Goal: Task Accomplishment & Management: Manage account settings

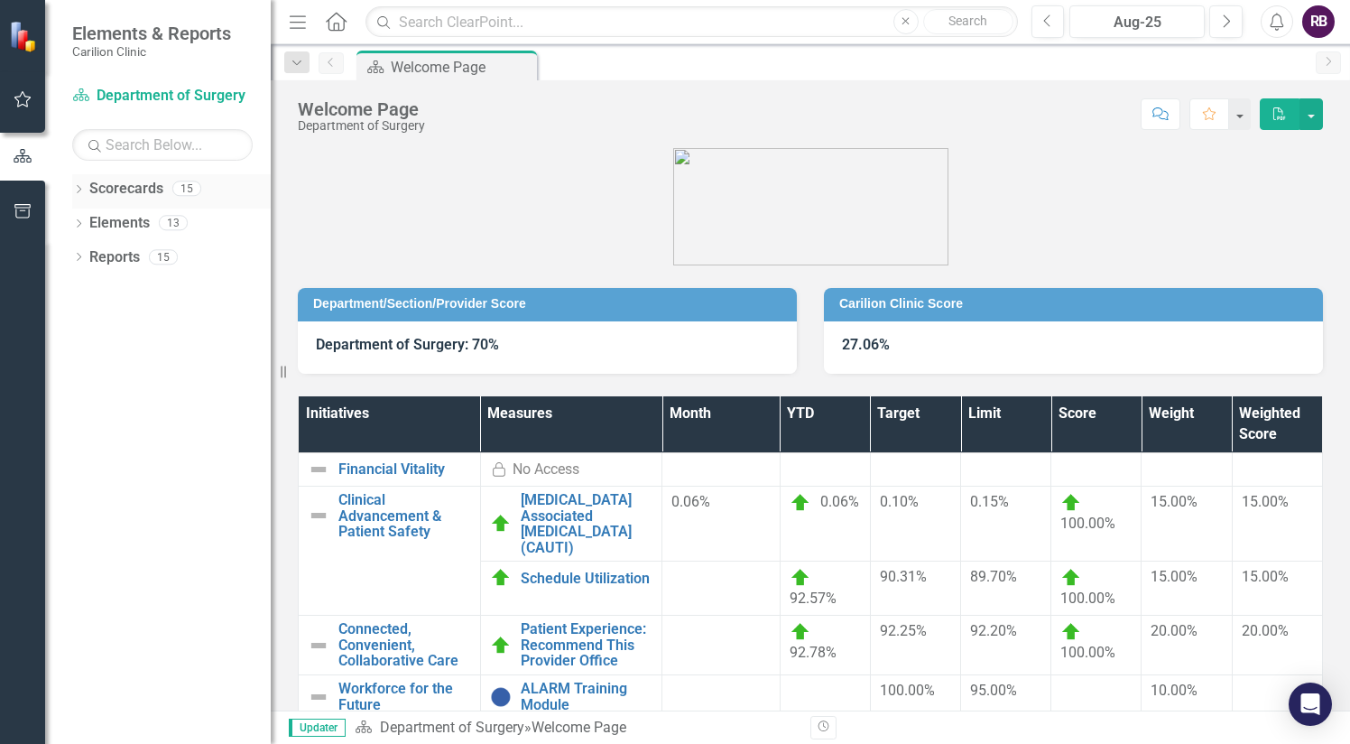
click at [81, 190] on icon "Dropdown" at bounding box center [78, 191] width 13 height 10
click at [131, 217] on link "Department of Surgery" at bounding box center [184, 223] width 171 height 21
click at [103, 219] on link "Department of Surgery" at bounding box center [184, 223] width 171 height 21
click at [90, 224] on icon "Dropdown" at bounding box center [88, 222] width 14 height 11
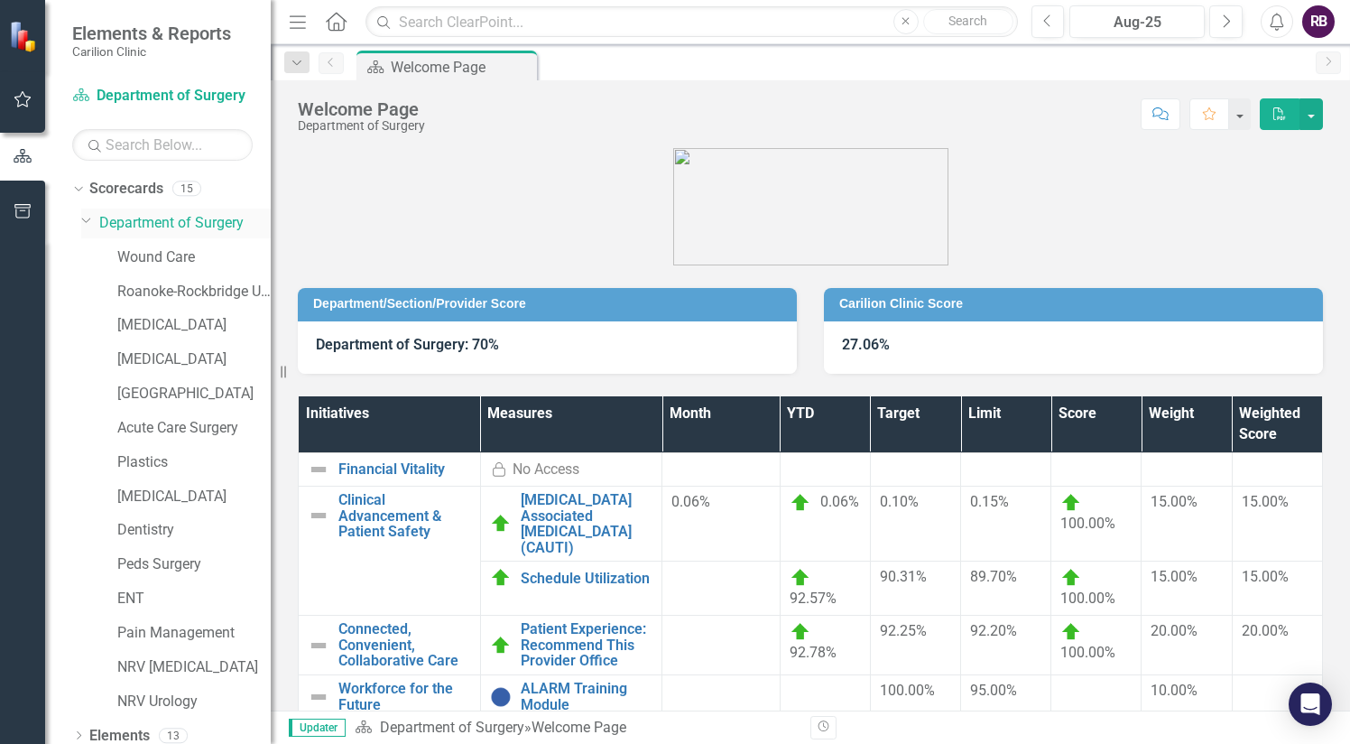
click at [90, 224] on icon "Dropdown" at bounding box center [86, 220] width 11 height 14
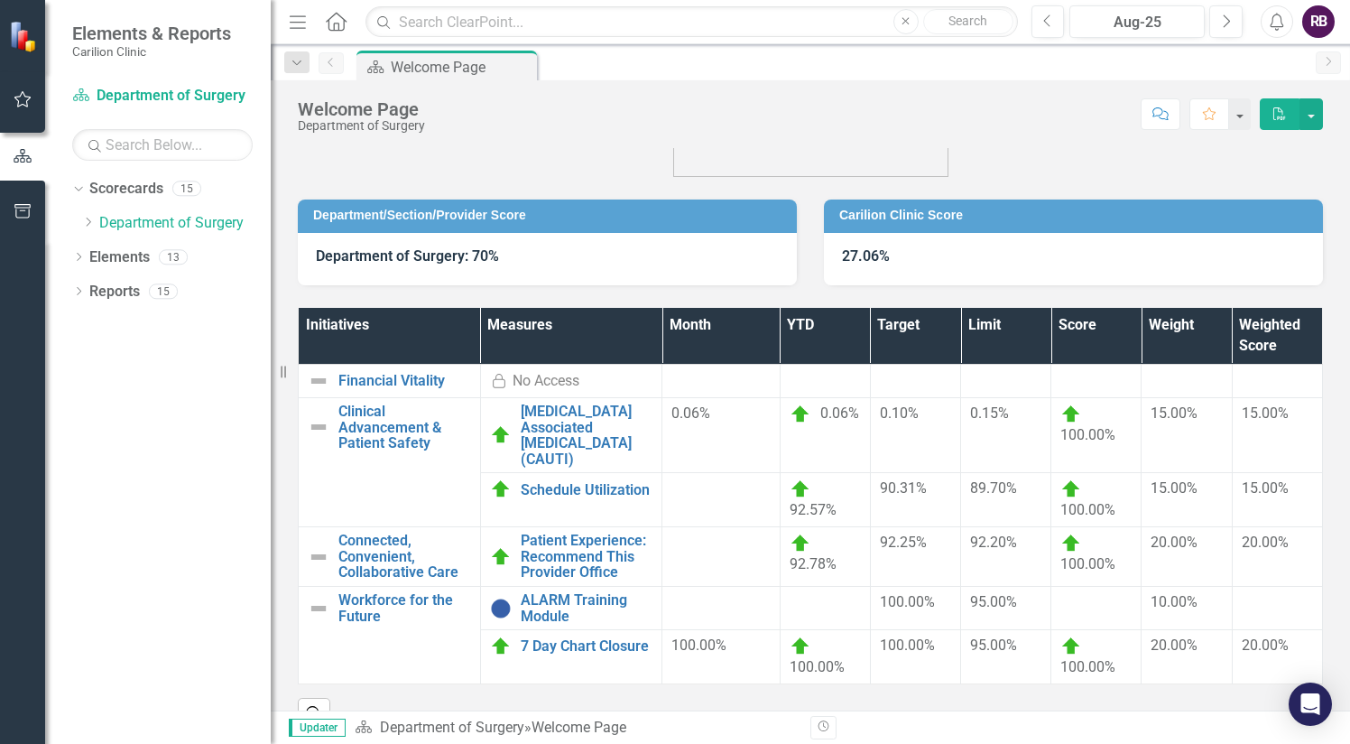
scroll to position [122, 0]
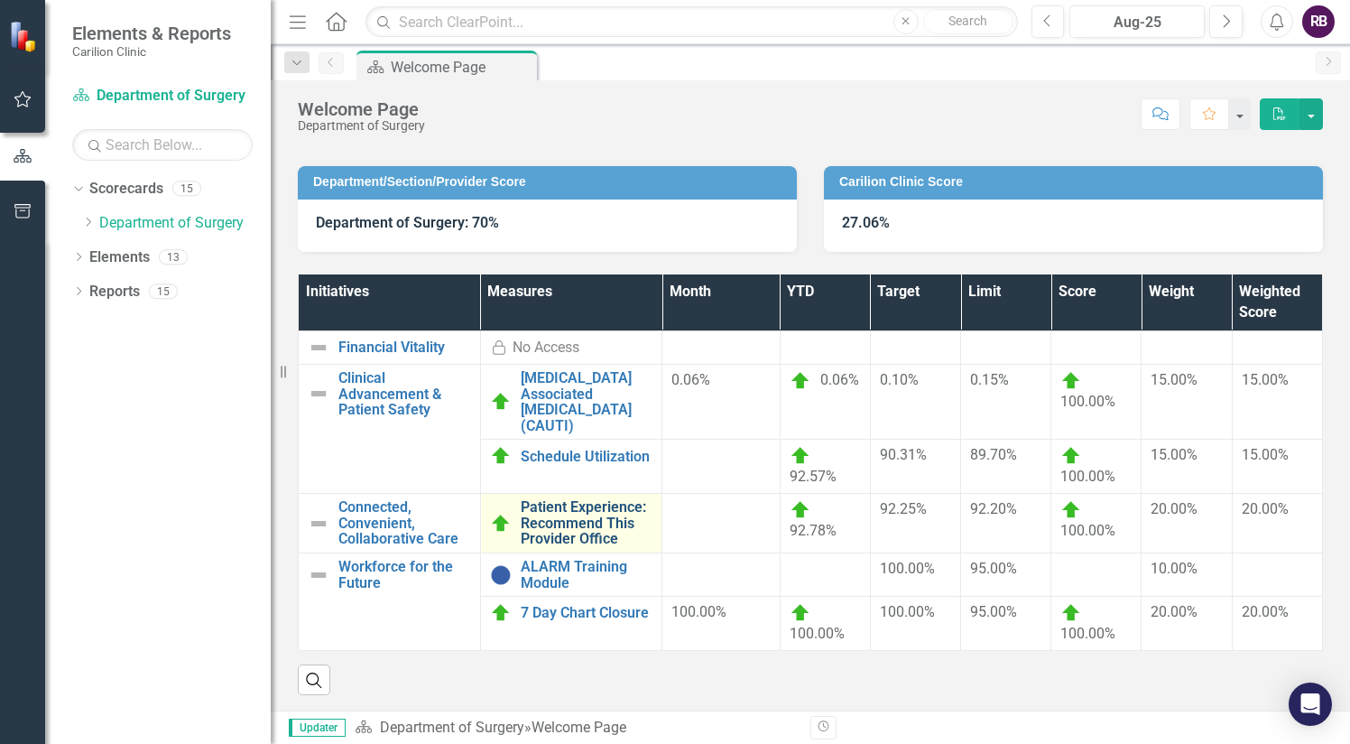
click at [596, 526] on link "Patient Experience: Recommend This Provider Office" at bounding box center [587, 523] width 133 height 48
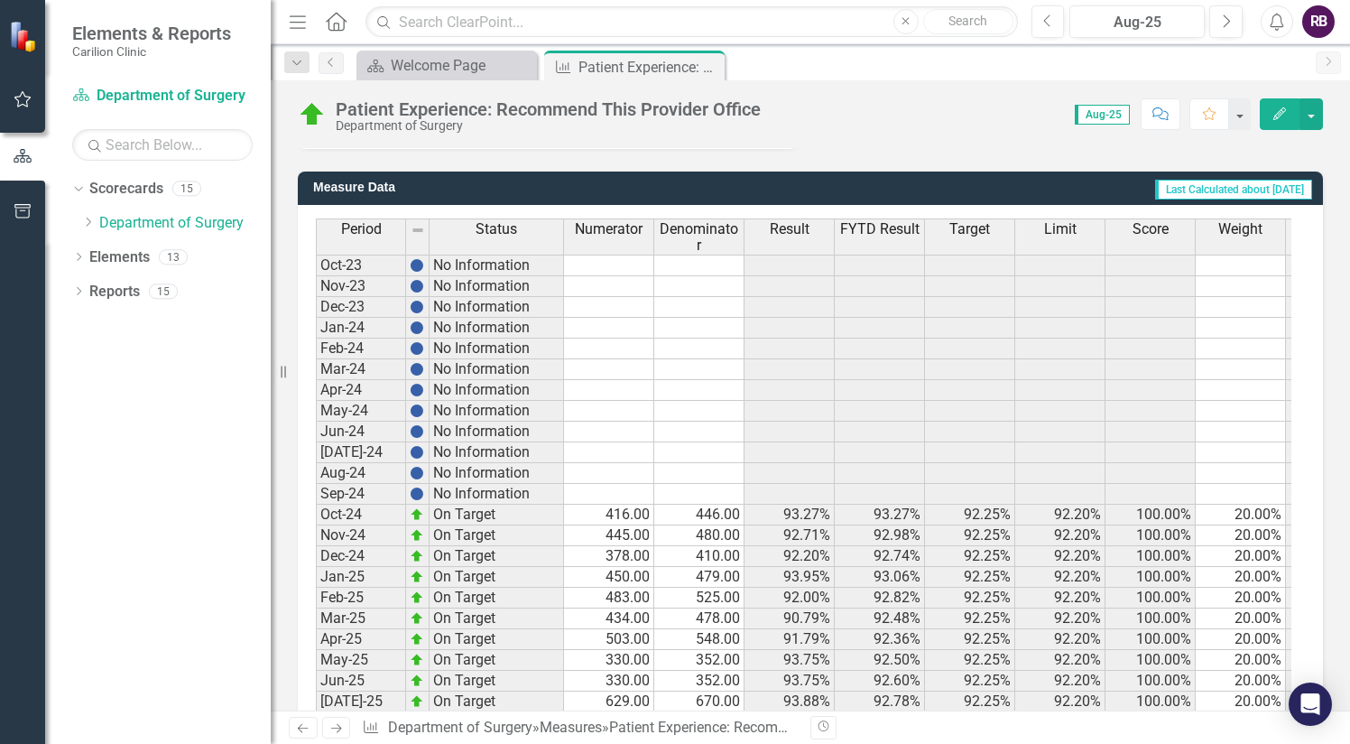
scroll to position [929, 0]
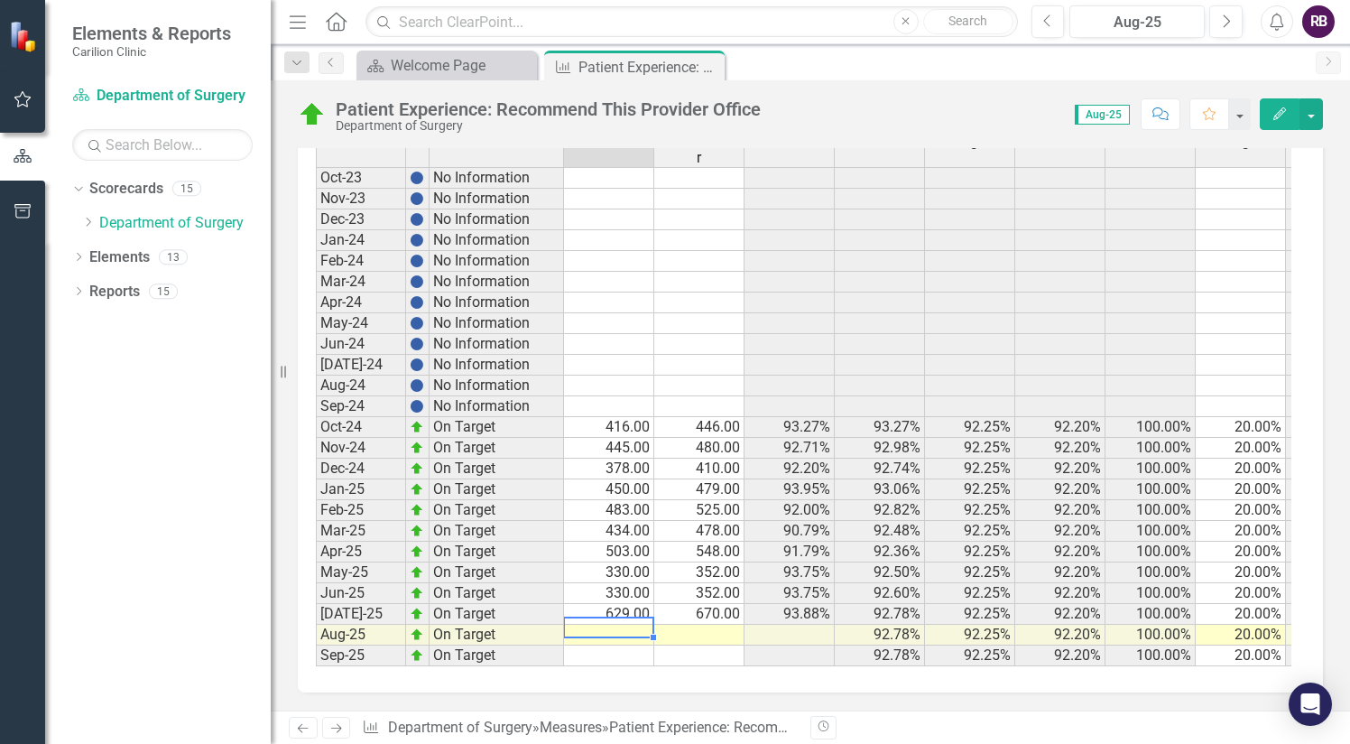
click at [617, 625] on td at bounding box center [609, 635] width 90 height 21
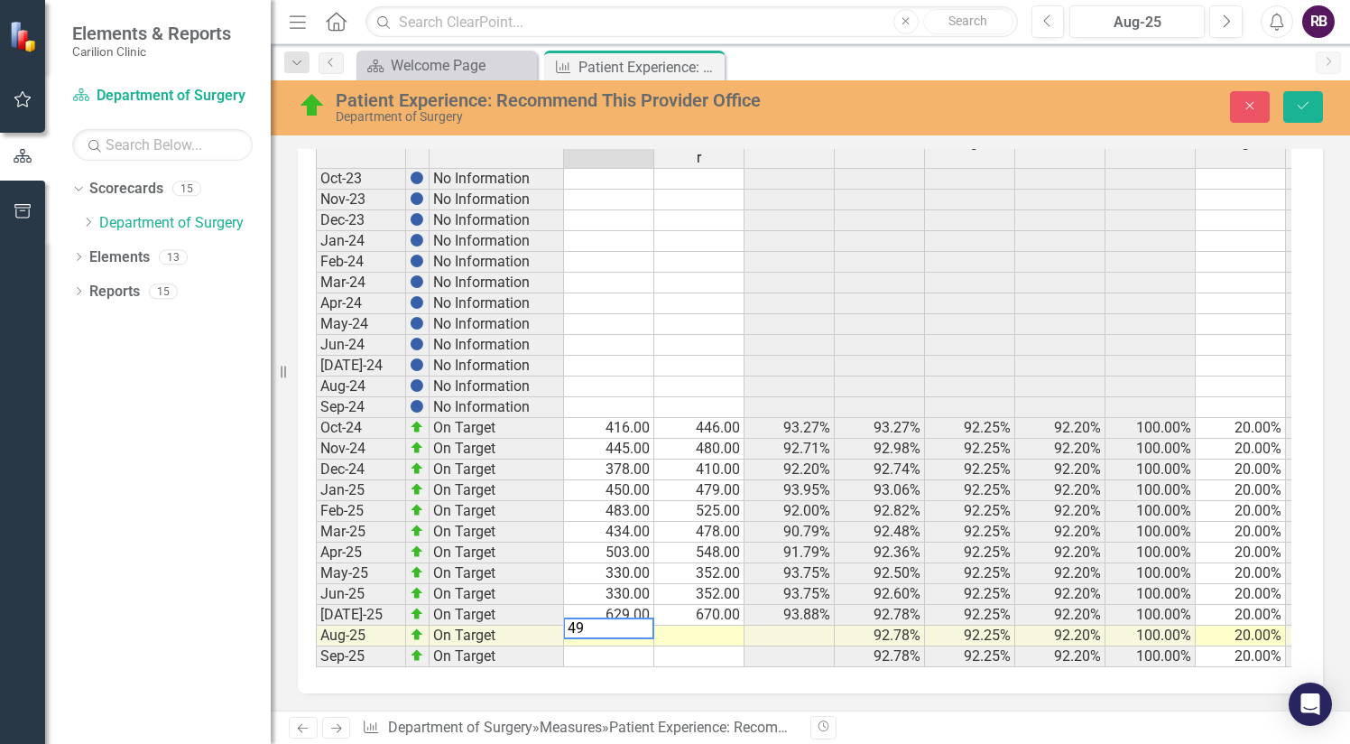
scroll to position [939, 0]
type textarea "496"
type textarea "538"
click at [669, 105] on icon "Save" at bounding box center [1303, 105] width 16 height 13
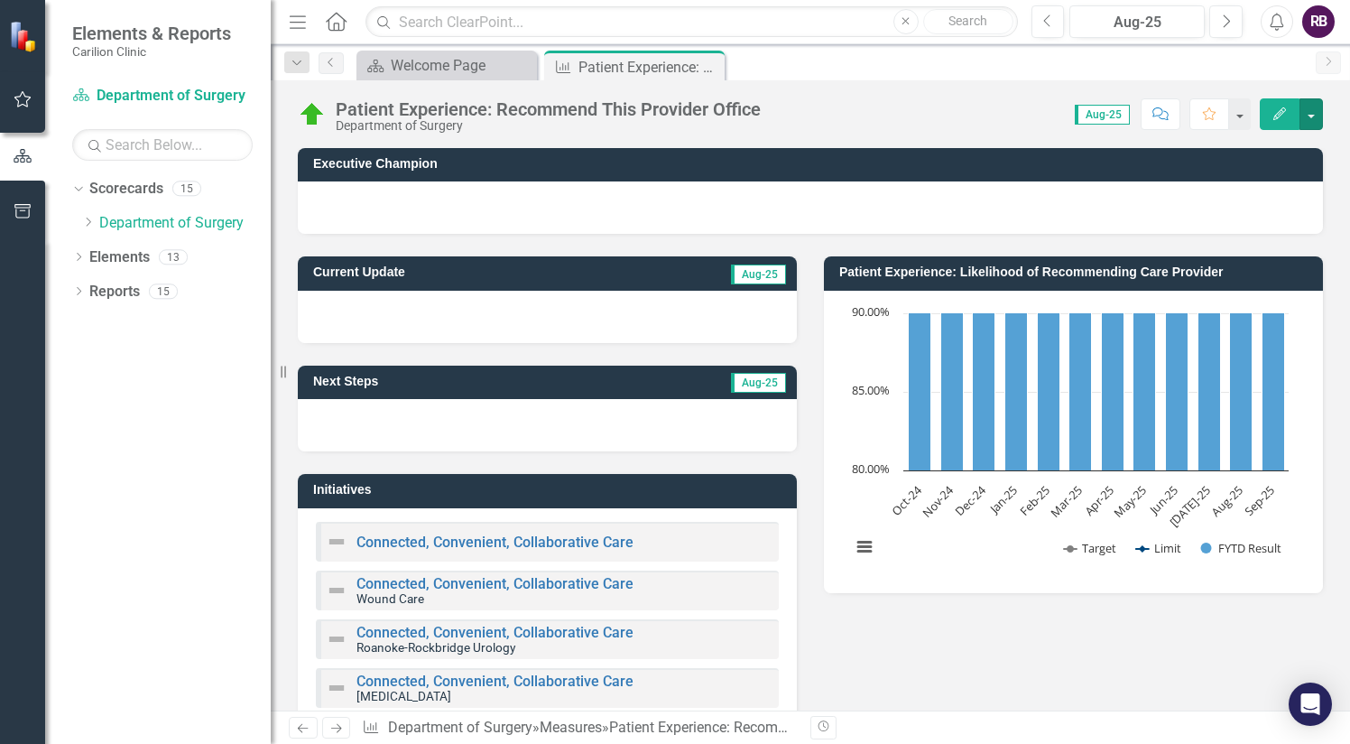
click at [669, 100] on button "button" at bounding box center [1311, 114] width 23 height 32
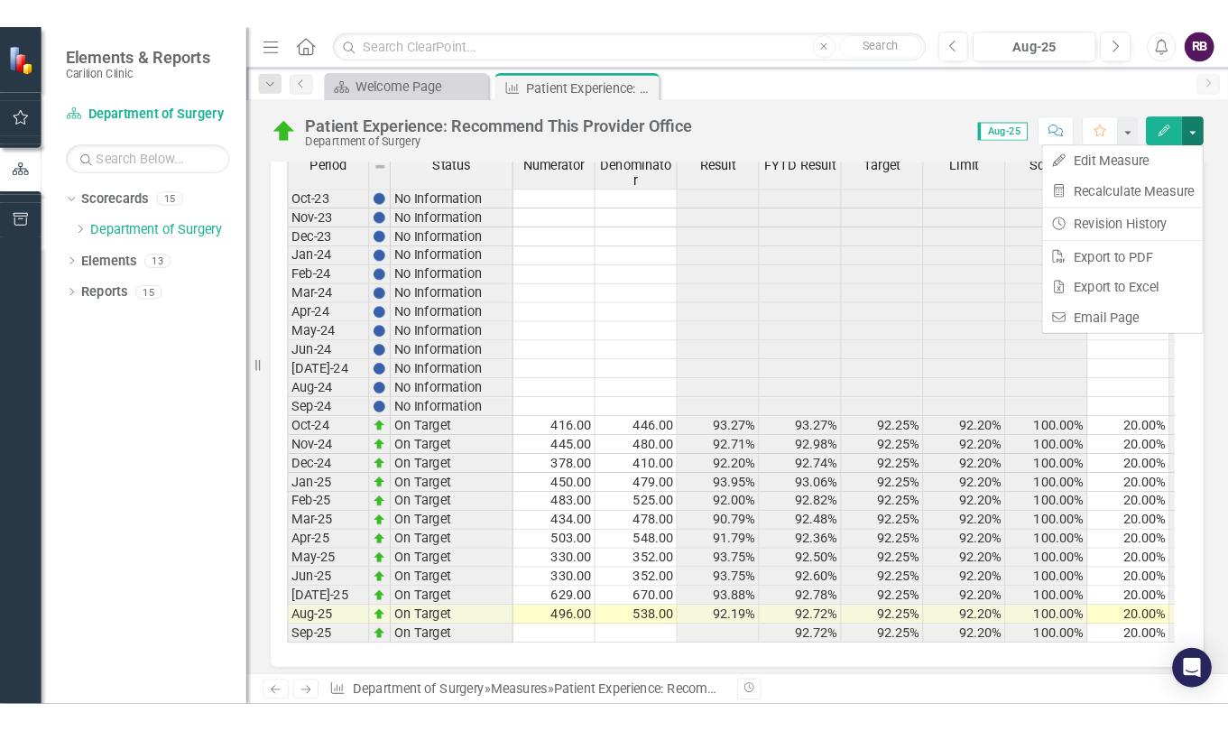
scroll to position [929, 0]
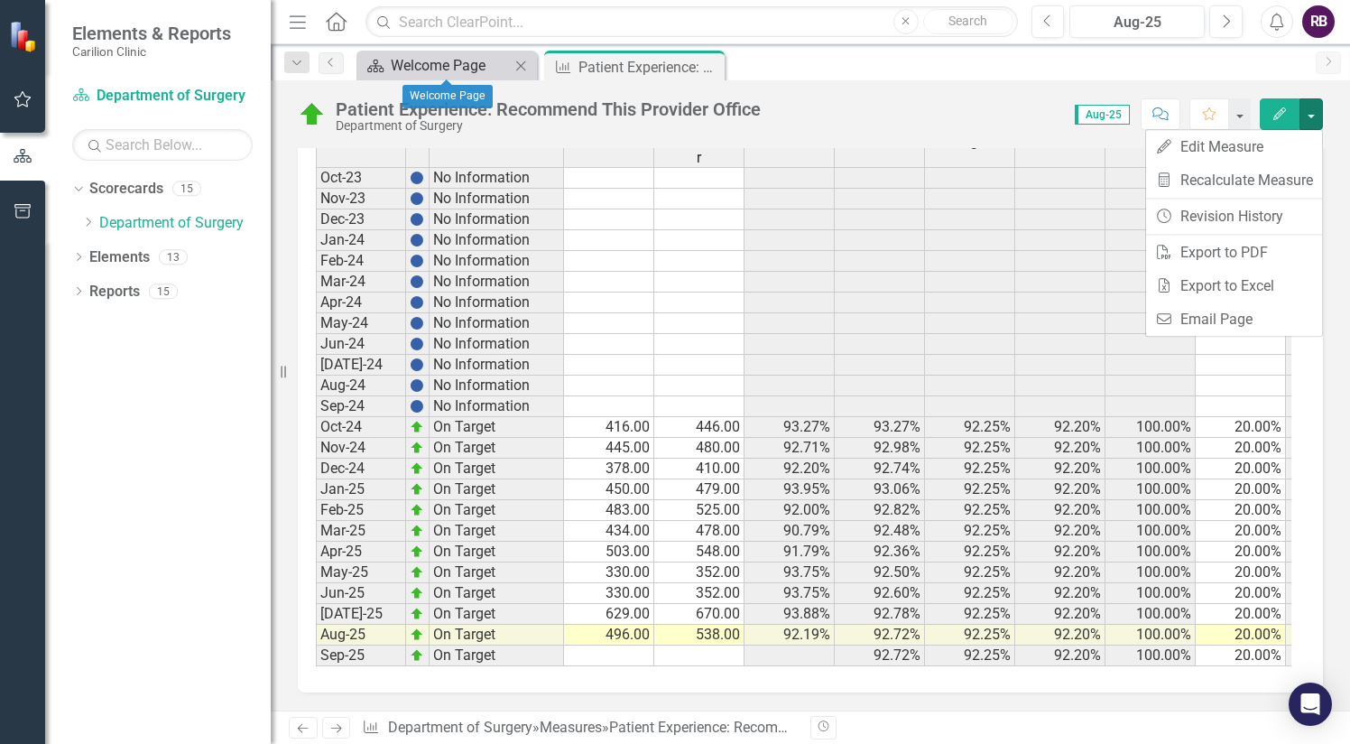
click at [460, 69] on div "Welcome Page" at bounding box center [450, 65] width 119 height 23
